Goal: Information Seeking & Learning: Understand process/instructions

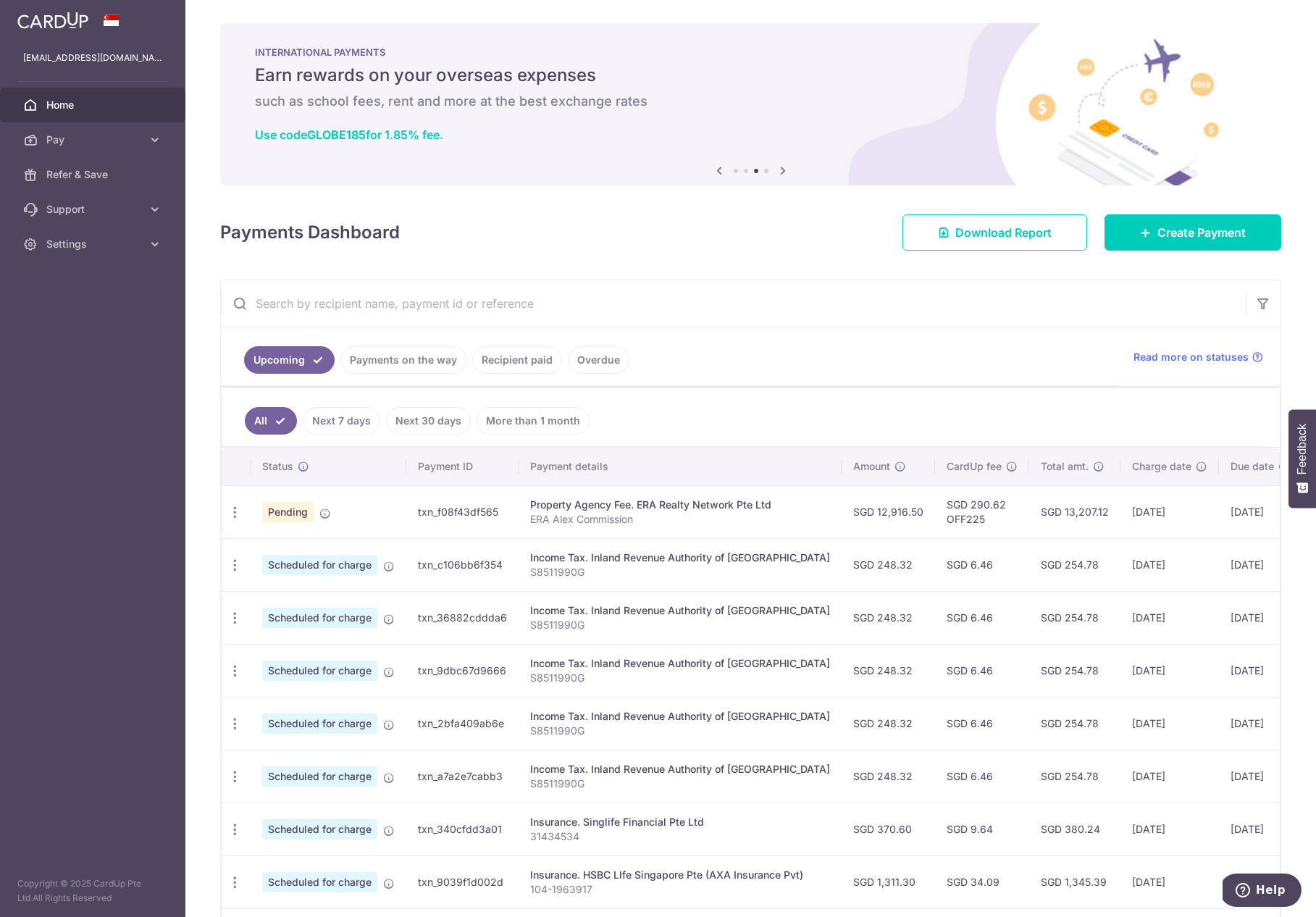
scroll to position [97, 0]
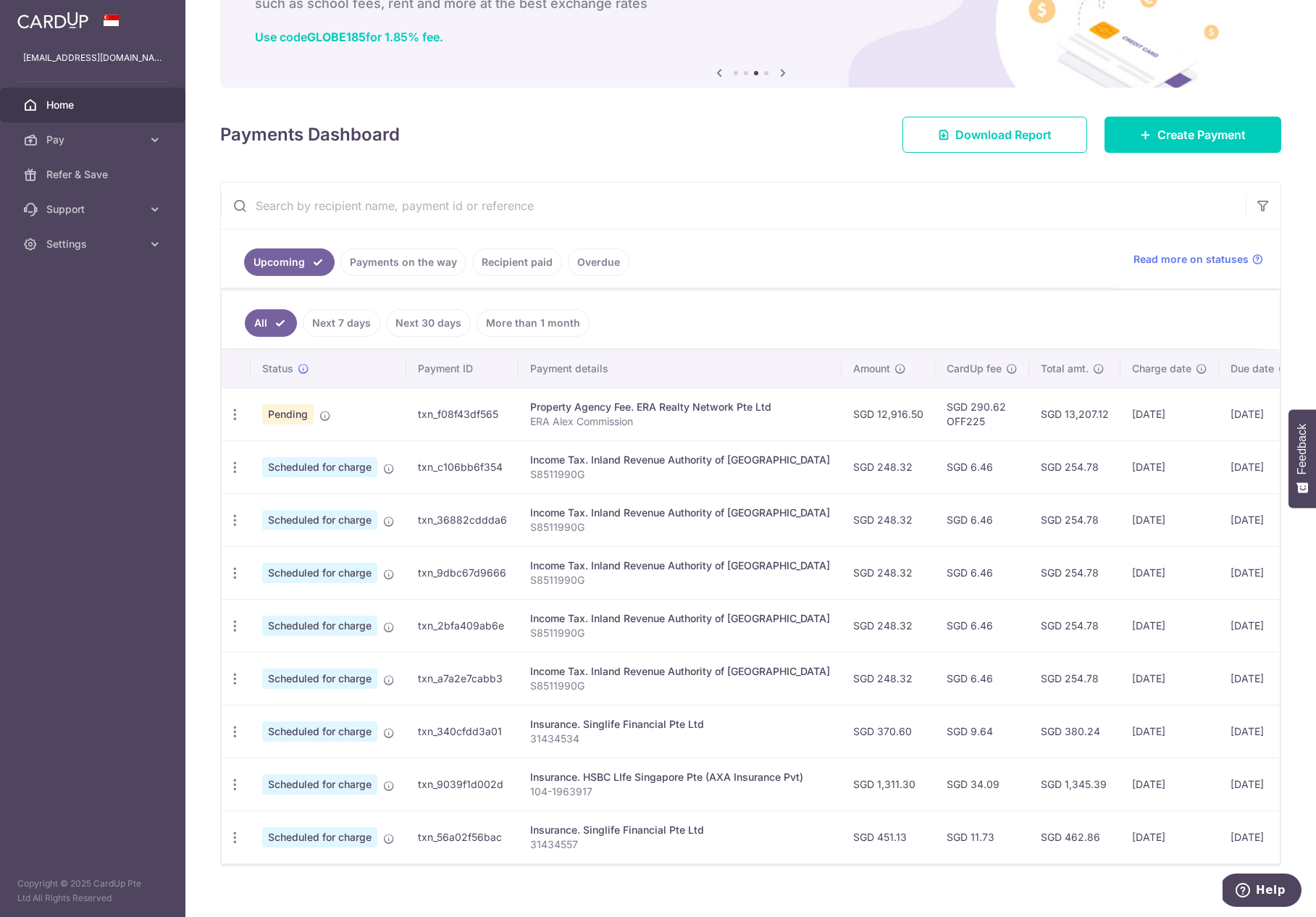
click at [399, 263] on link "Payments on the way" at bounding box center [403, 263] width 126 height 28
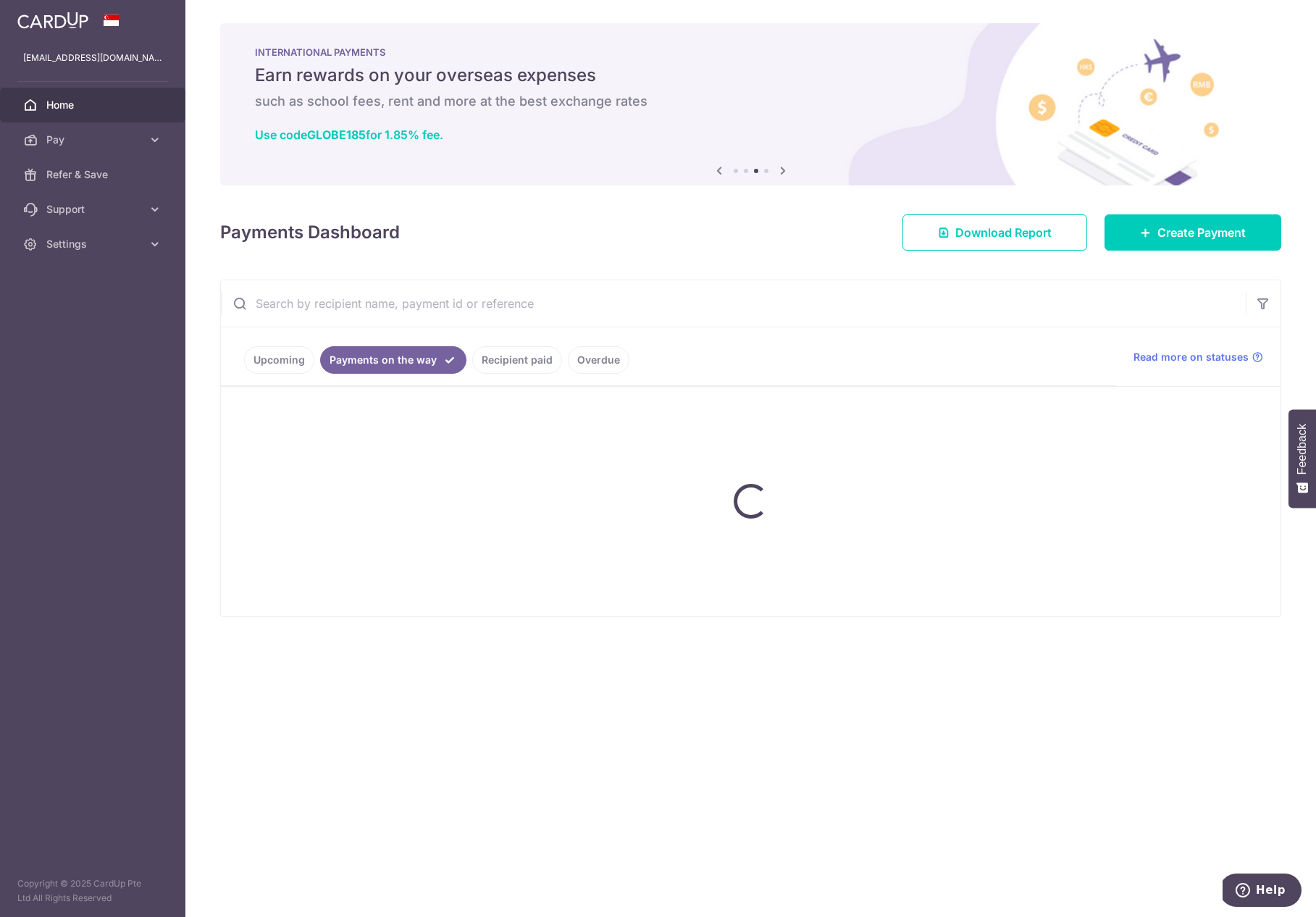
scroll to position [0, 0]
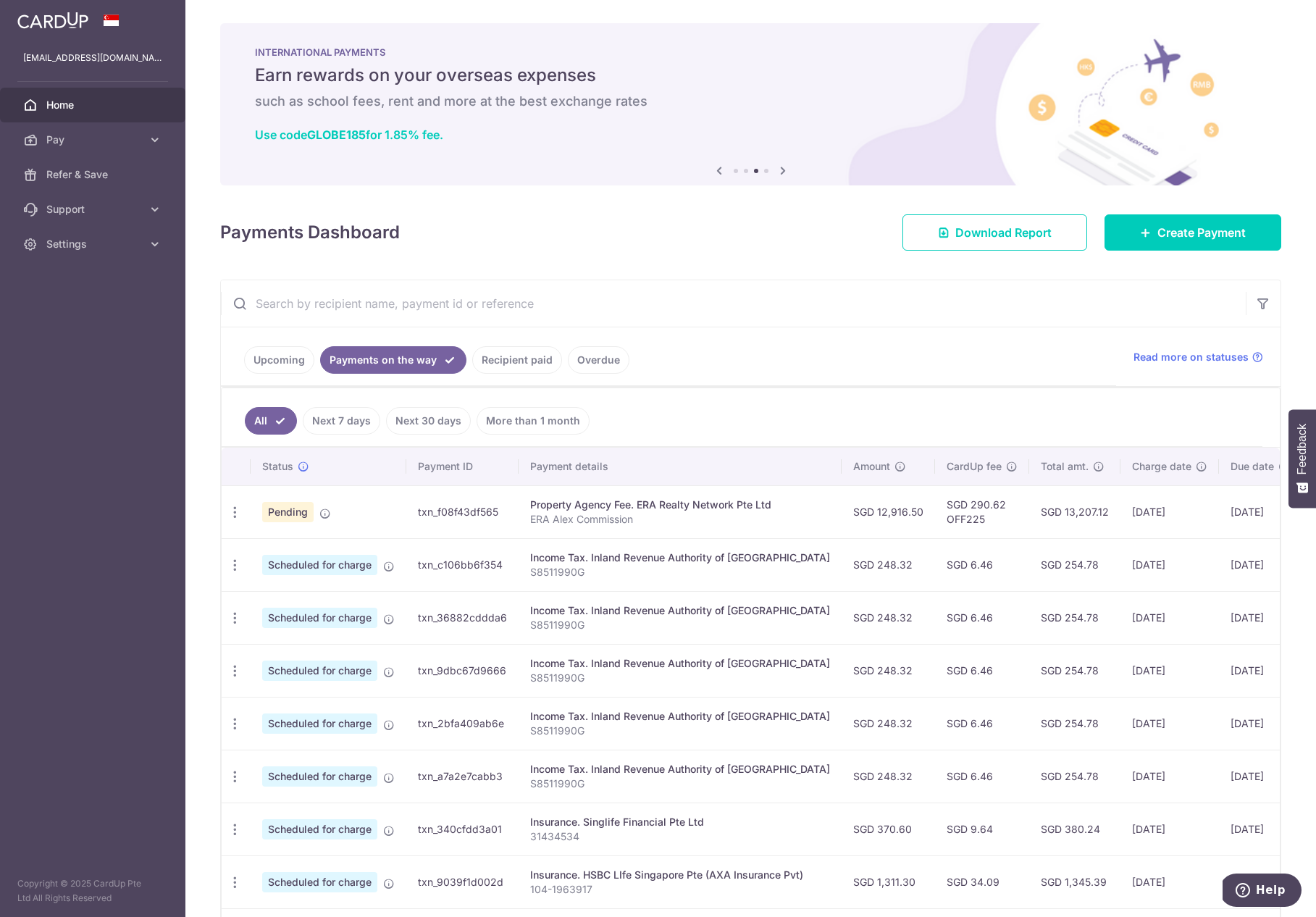
click at [622, 507] on div "Property Agency Fee. ERA Realty Network Pte Ltd" at bounding box center [680, 505] width 300 height 15
click at [506, 357] on link "Recipient paid" at bounding box center [517, 360] width 90 height 28
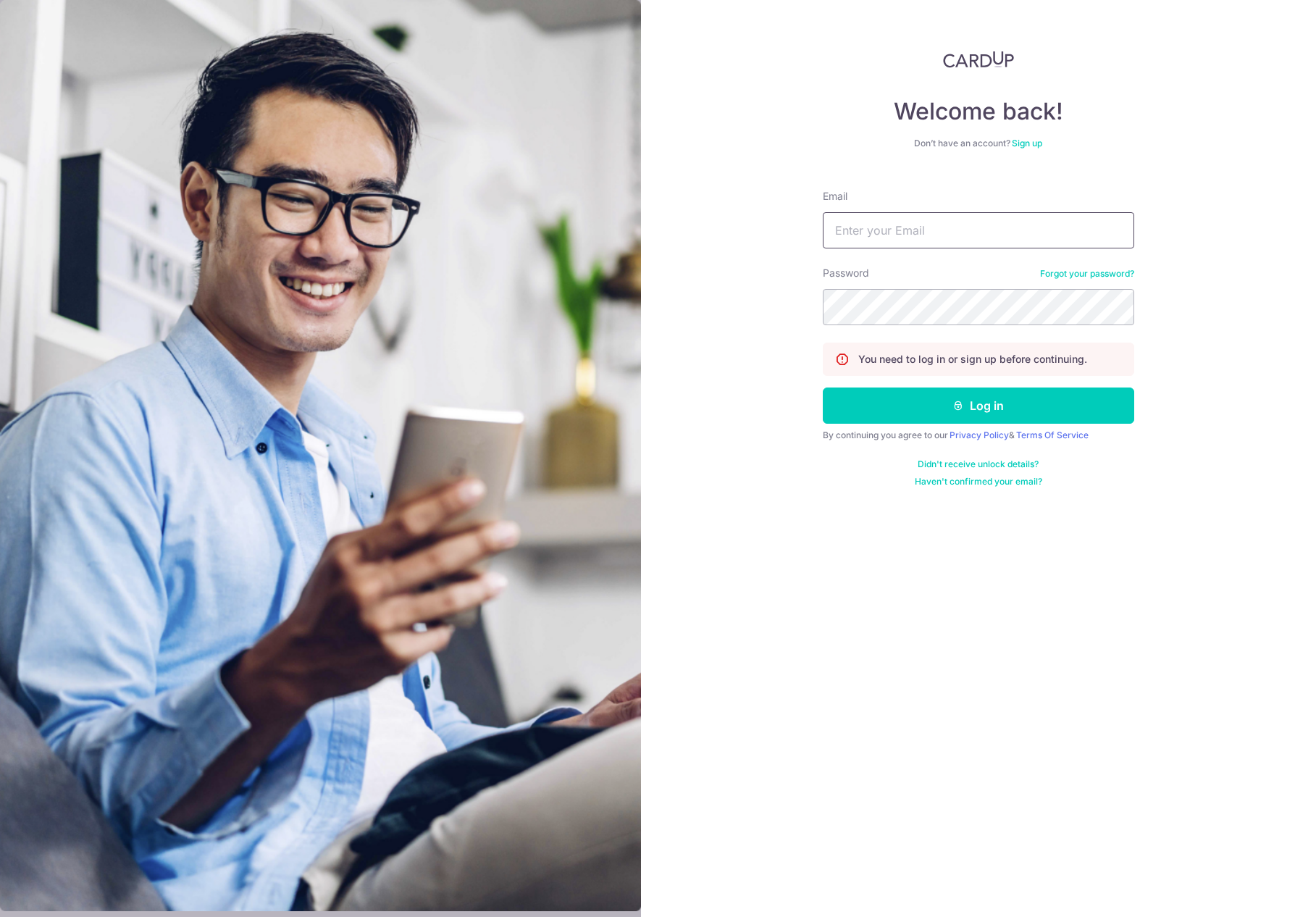
click at [980, 232] on input "Email" at bounding box center [978, 230] width 311 height 36
click at [1007, 235] on input "Email" at bounding box center [978, 230] width 311 height 36
click at [960, 232] on input "Email" at bounding box center [978, 230] width 311 height 36
click at [915, 232] on input "Email" at bounding box center [978, 230] width 311 height 36
type input "[EMAIL_ADDRESS][DOMAIN_NAME]"
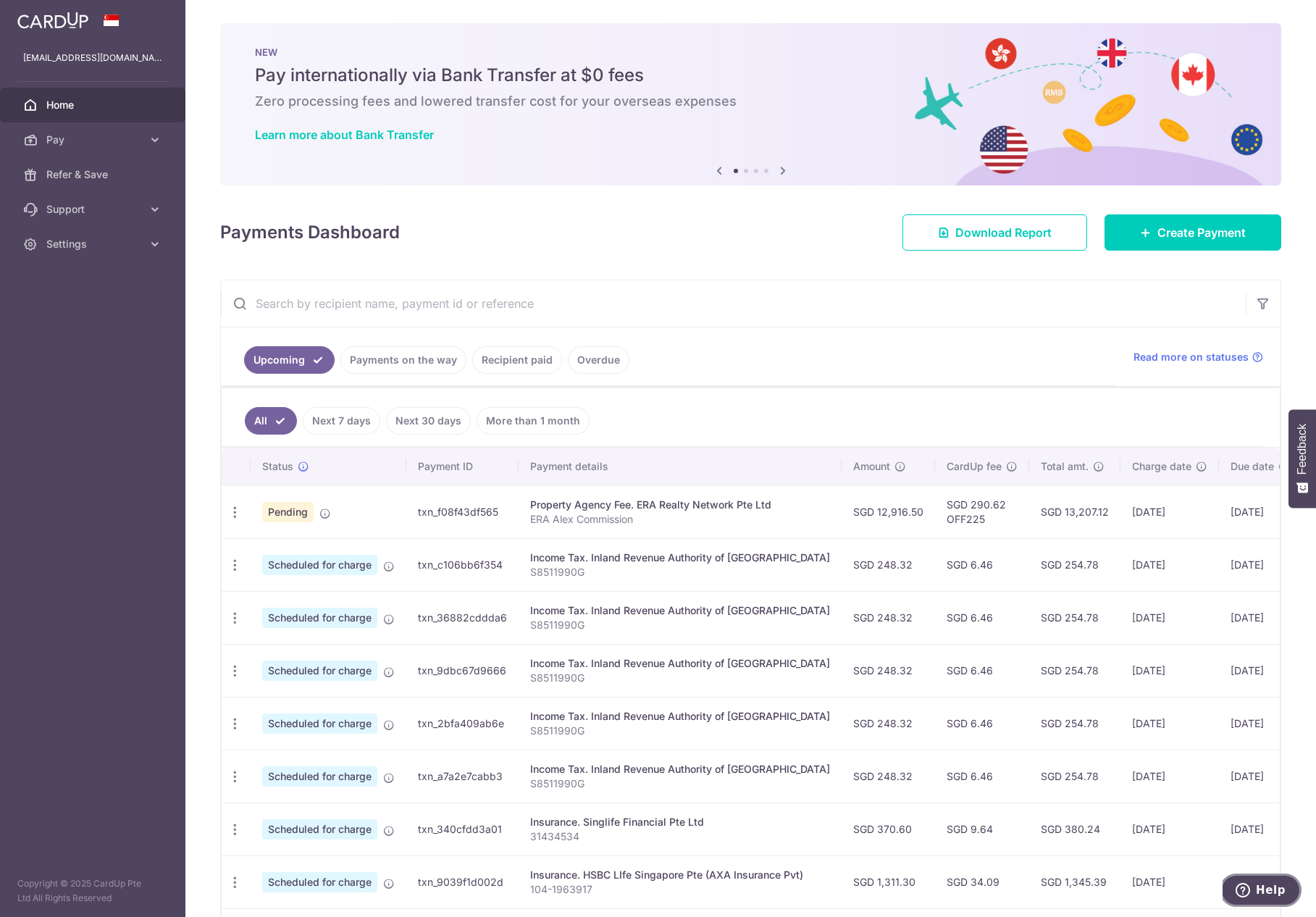
click at [1266, 890] on span "Help" at bounding box center [1271, 890] width 29 height 13
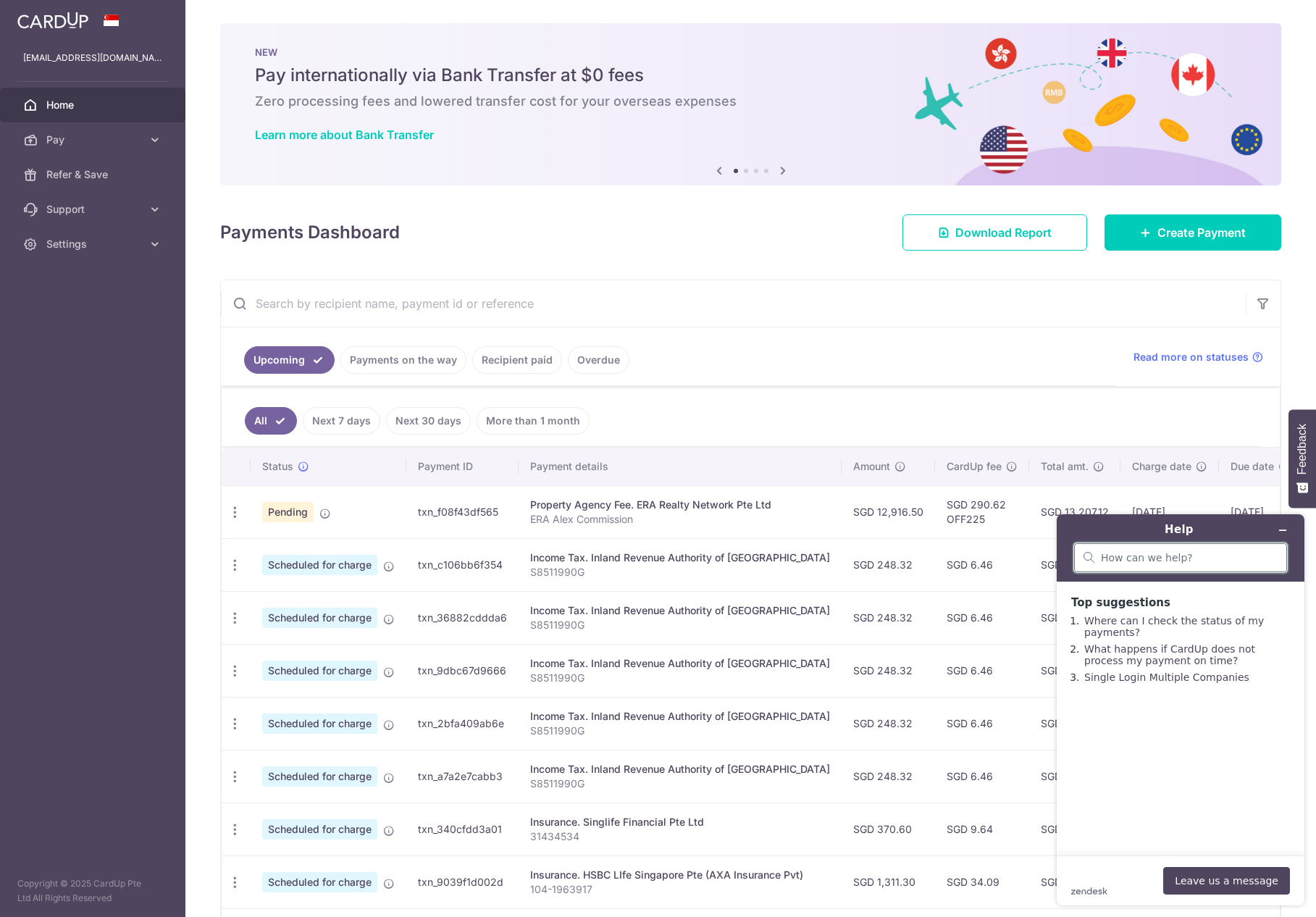
click at [1178, 560] on input "search" at bounding box center [1189, 558] width 176 height 13
type input "invoice number"
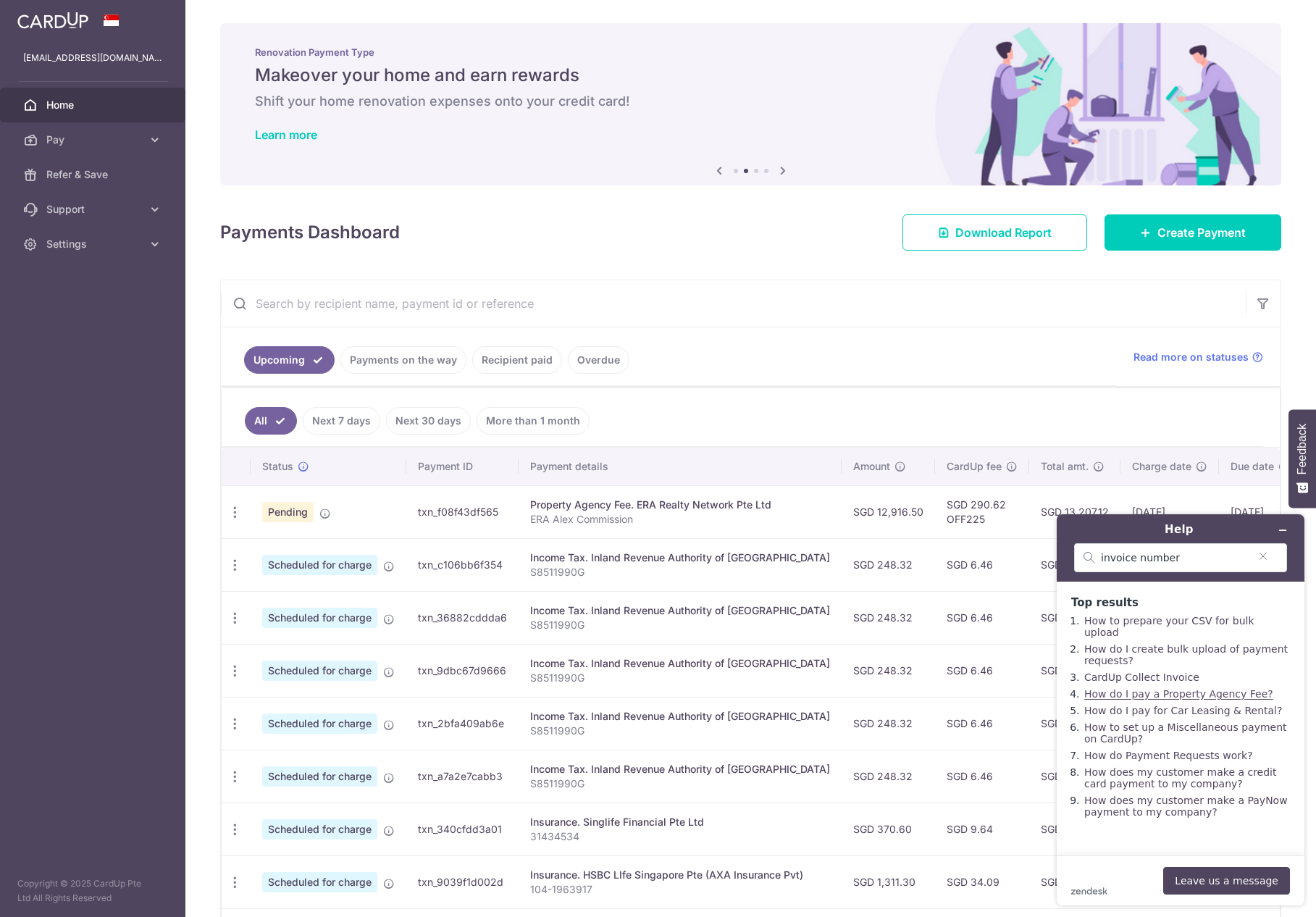
click at [1136, 688] on link "How do I pay a Property Agency Fee?" at bounding box center [1179, 694] width 189 height 12
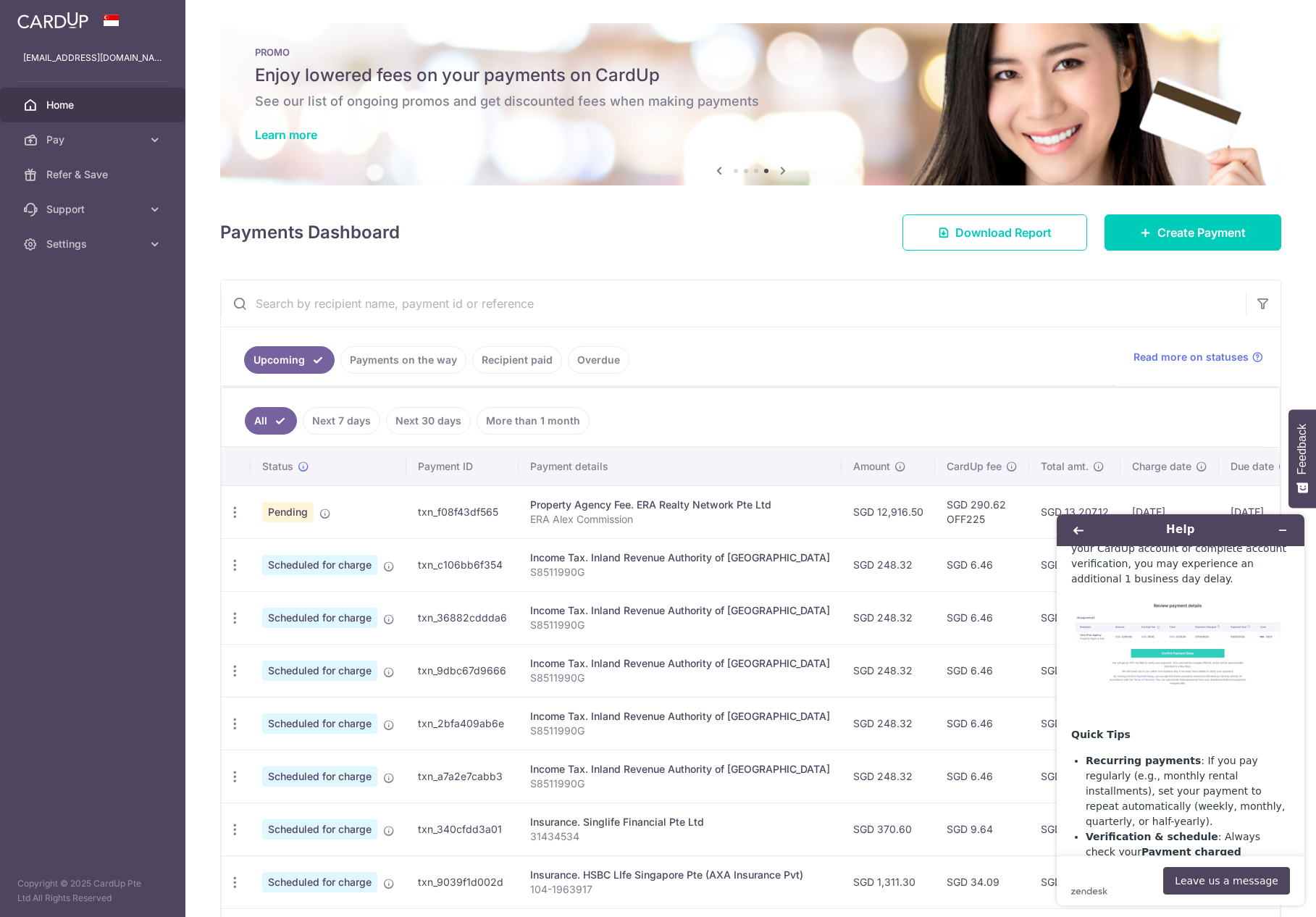
scroll to position [2761, 0]
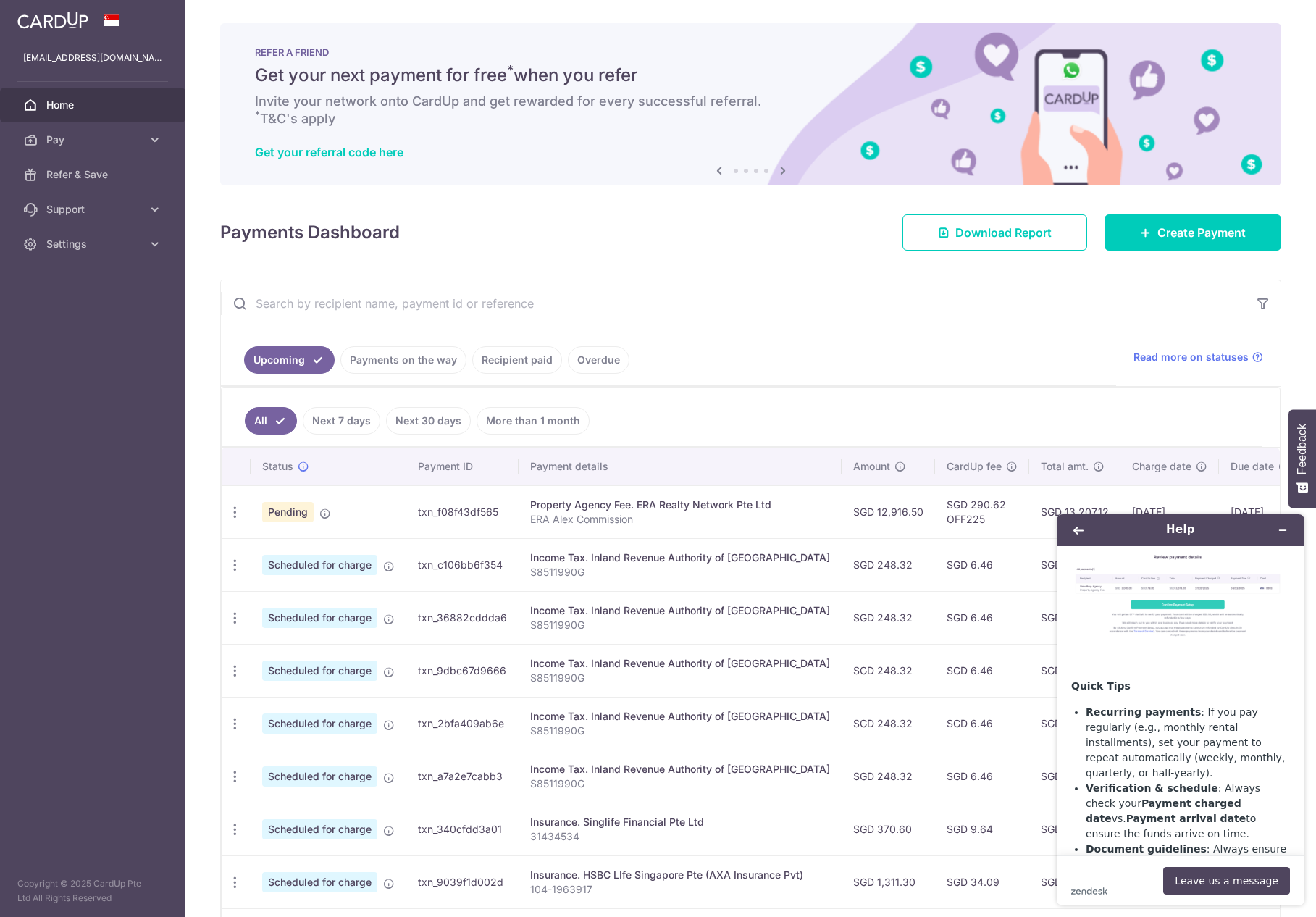
click at [827, 290] on input "text" at bounding box center [734, 303] width 1025 height 46
